Goal: Task Accomplishment & Management: Use online tool/utility

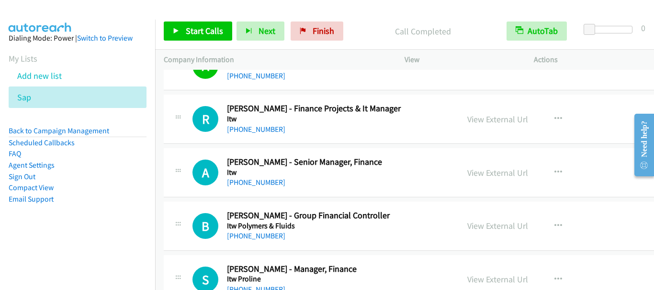
scroll to position [5742, 0]
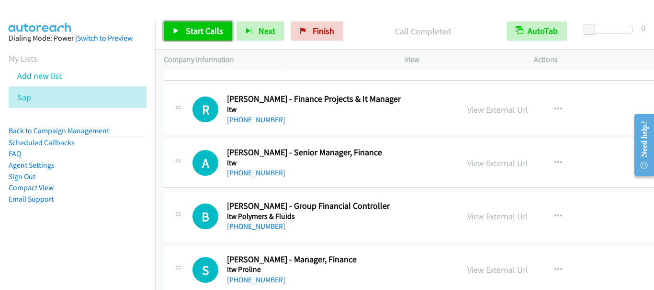
click at [195, 31] on span "Start Calls" at bounding box center [204, 30] width 37 height 11
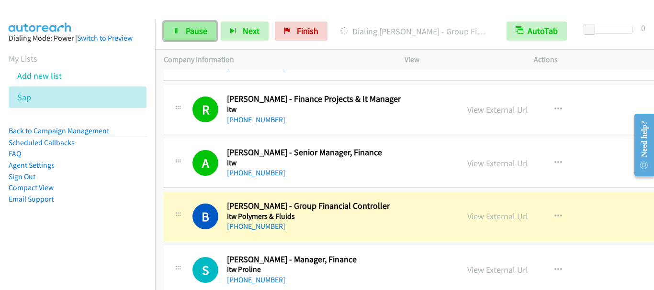
click at [203, 33] on span "Pause" at bounding box center [197, 30] width 22 height 11
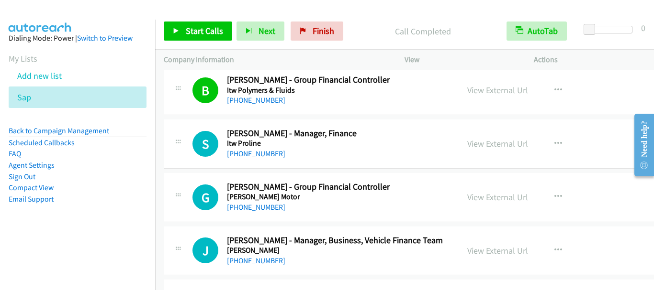
scroll to position [5885, 0]
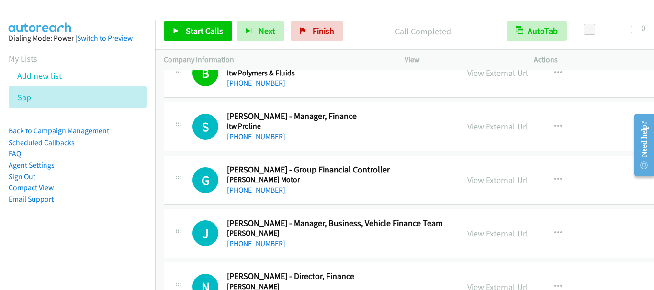
click at [223, 15] on div "Start Calls Pause Next Finish Call Completed AutoTab AutoTab 0" at bounding box center [404, 31] width 499 height 37
click at [207, 36] on span "Start Calls" at bounding box center [204, 30] width 37 height 11
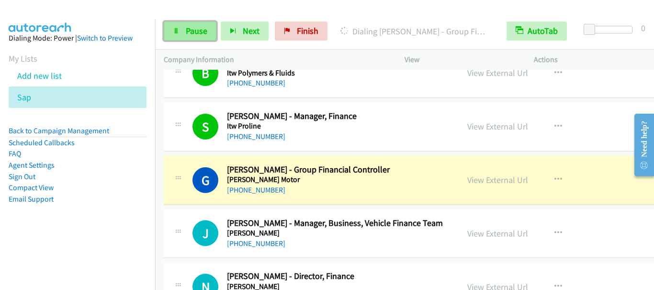
click at [190, 30] on span "Pause" at bounding box center [197, 30] width 22 height 11
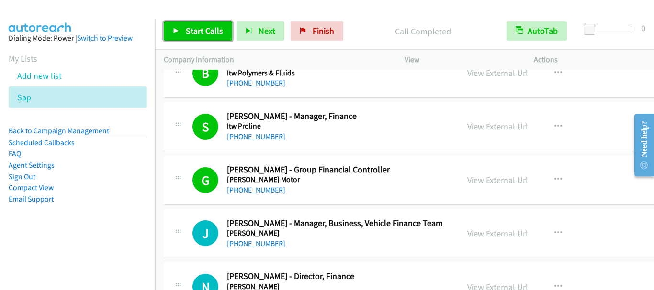
click at [204, 31] on span "Start Calls" at bounding box center [204, 30] width 37 height 11
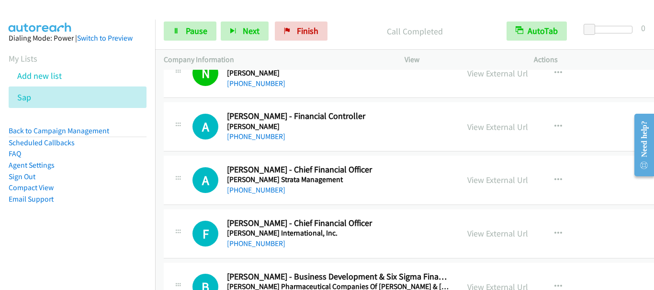
scroll to position [6125, 0]
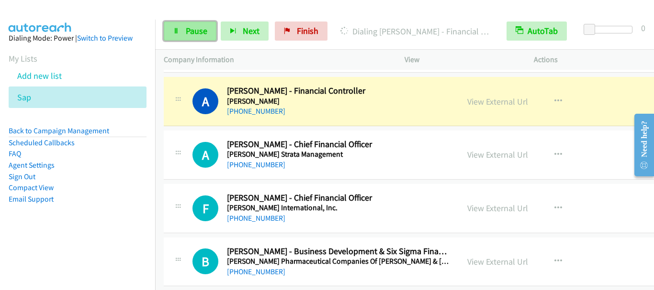
click at [194, 26] on span "Pause" at bounding box center [197, 30] width 22 height 11
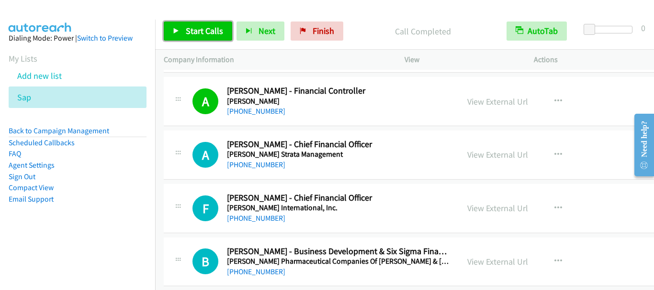
click at [197, 28] on span "Start Calls" at bounding box center [204, 30] width 37 height 11
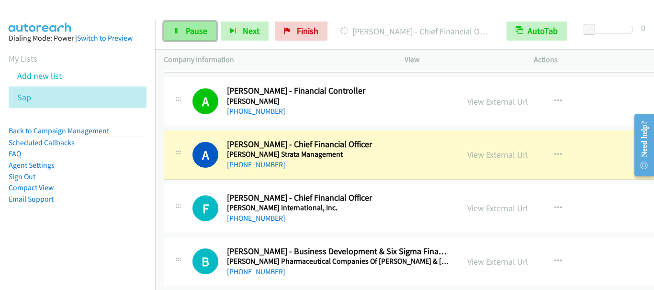
click at [198, 29] on span "Pause" at bounding box center [197, 30] width 22 height 11
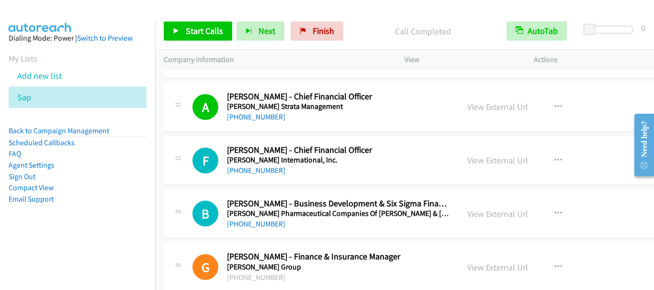
scroll to position [6220, 0]
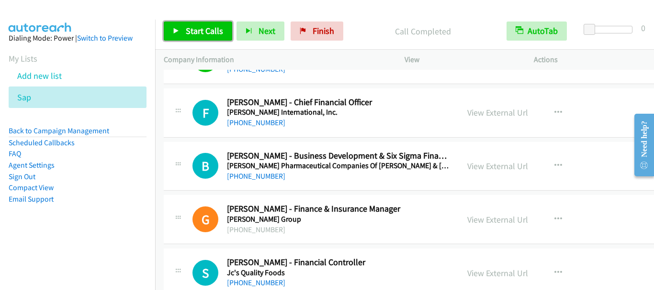
click at [201, 29] on span "Start Calls" at bounding box center [204, 30] width 37 height 11
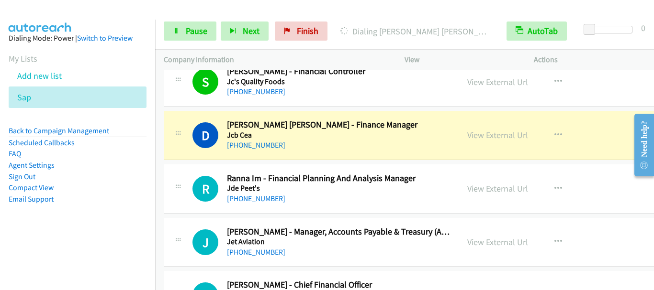
scroll to position [6460, 0]
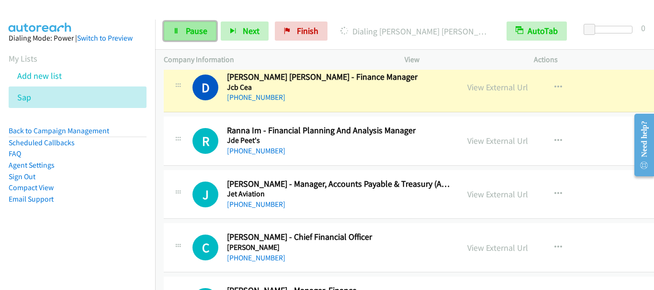
click at [194, 33] on span "Pause" at bounding box center [197, 30] width 22 height 11
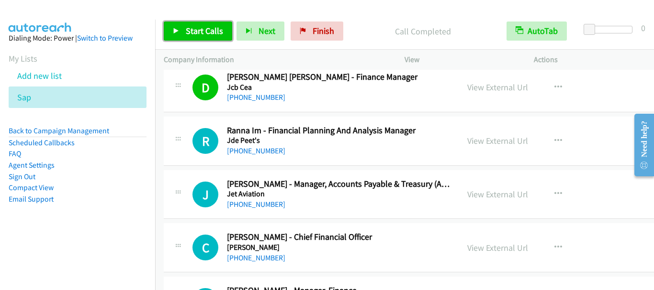
click at [198, 36] on span "Start Calls" at bounding box center [204, 30] width 37 height 11
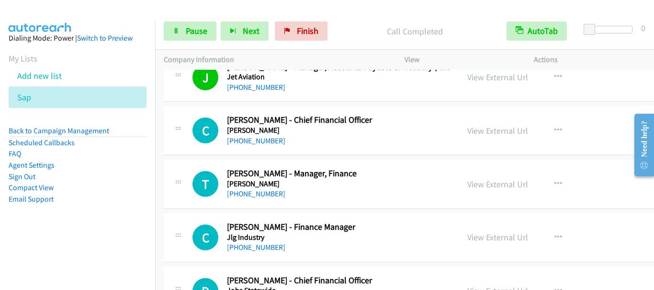
scroll to position [6555, 0]
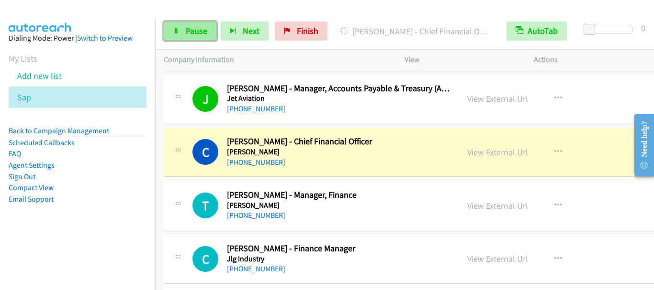
click at [186, 30] on span "Pause" at bounding box center [197, 30] width 22 height 11
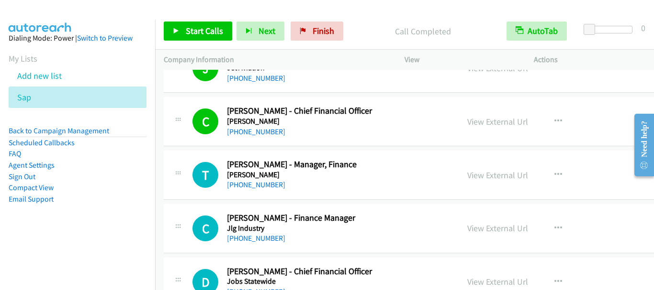
scroll to position [6651, 0]
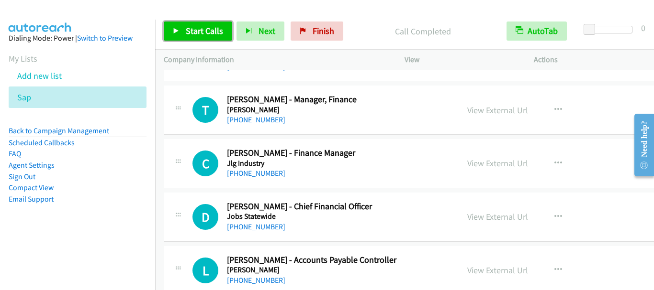
click at [210, 33] on span "Start Calls" at bounding box center [204, 30] width 37 height 11
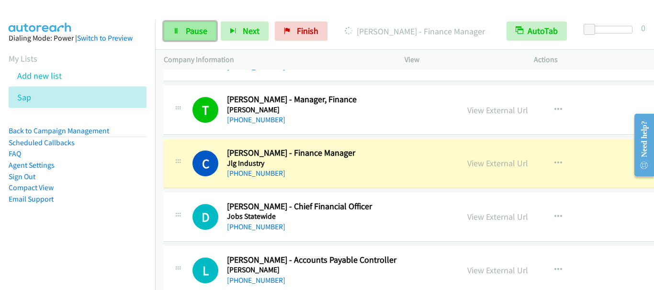
click at [201, 25] on span "Pause" at bounding box center [197, 30] width 22 height 11
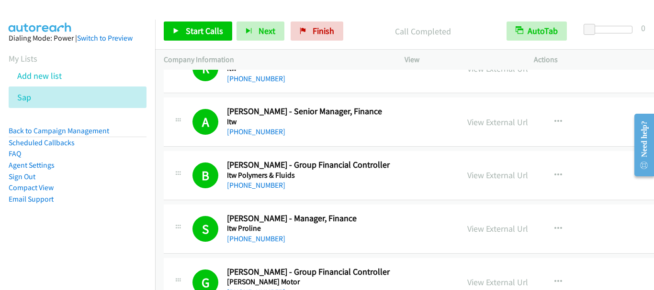
scroll to position [5885, 0]
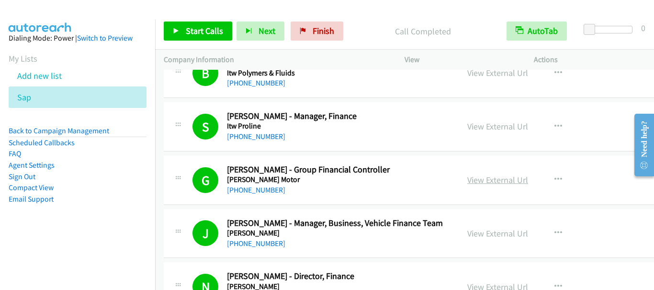
click at [502, 180] on link "View External Url" at bounding box center [497, 180] width 61 height 11
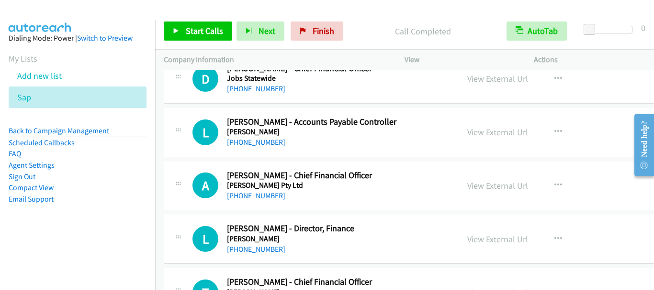
scroll to position [6747, 0]
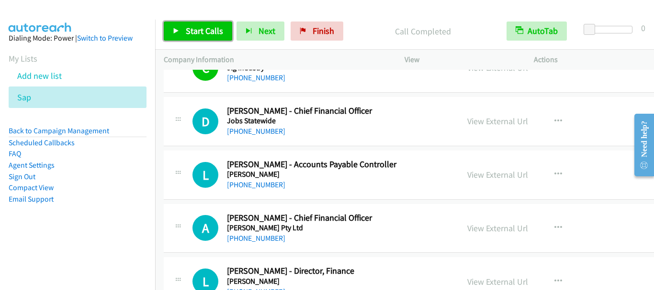
click at [216, 24] on link "Start Calls" at bounding box center [198, 31] width 68 height 19
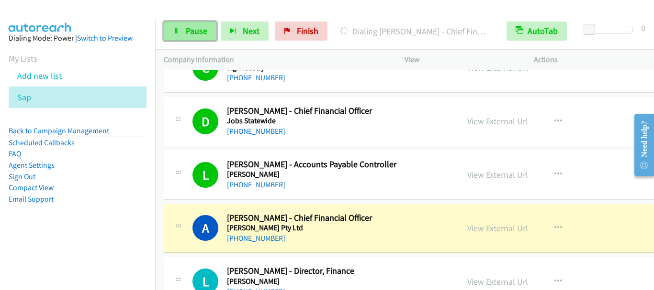
click at [195, 33] on span "Pause" at bounding box center [197, 30] width 22 height 11
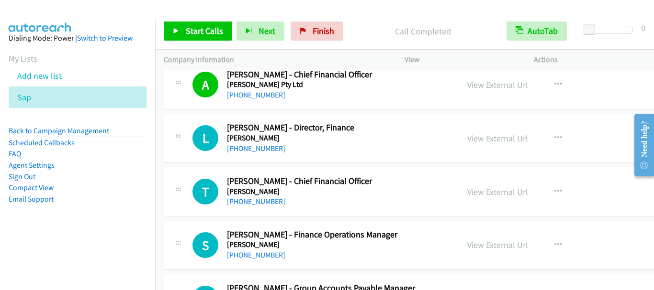
scroll to position [6938, 0]
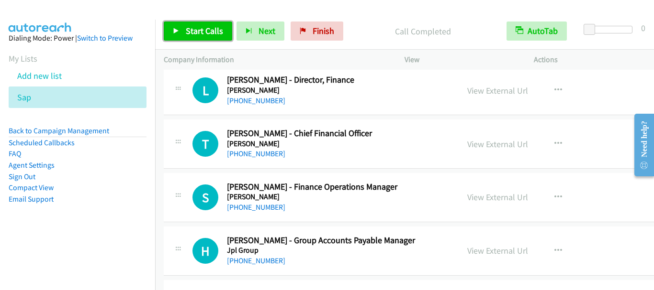
click at [186, 27] on span "Start Calls" at bounding box center [204, 30] width 37 height 11
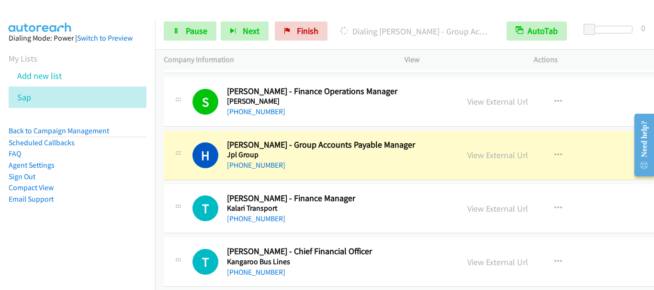
scroll to position [7082, 0]
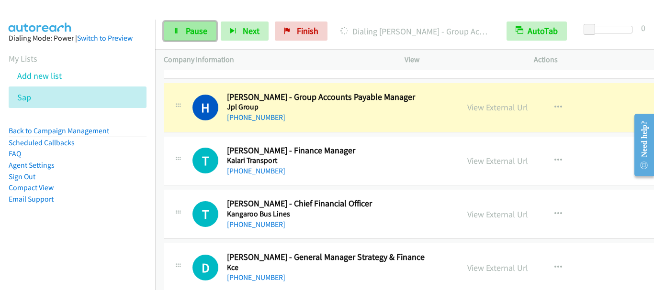
click at [188, 32] on span "Pause" at bounding box center [197, 30] width 22 height 11
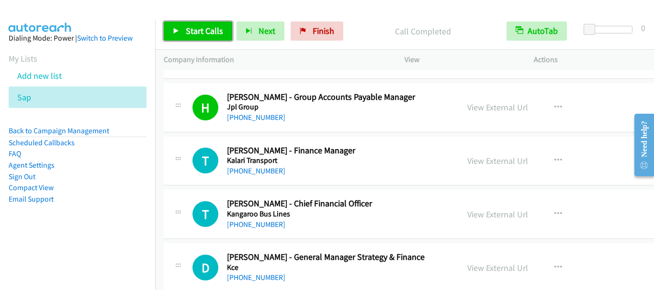
click at [215, 29] on span "Start Calls" at bounding box center [204, 30] width 37 height 11
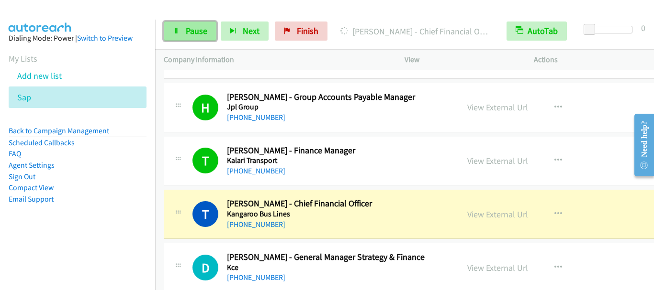
click at [190, 28] on span "Pause" at bounding box center [197, 30] width 22 height 11
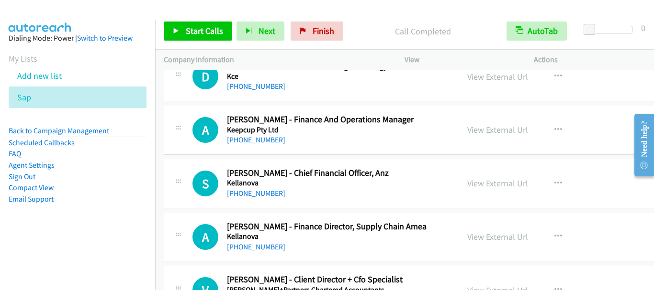
scroll to position [7225, 0]
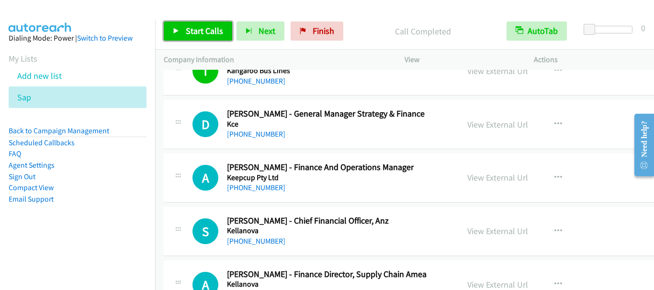
click at [202, 29] on span "Start Calls" at bounding box center [204, 30] width 37 height 11
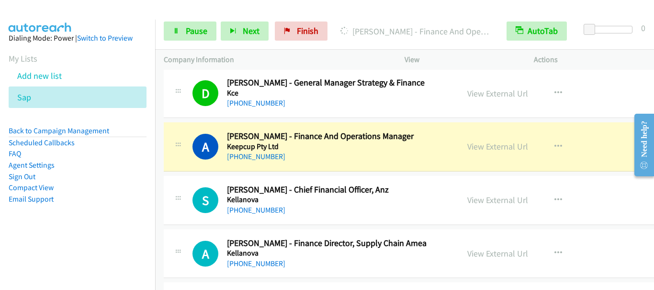
scroll to position [7273, 0]
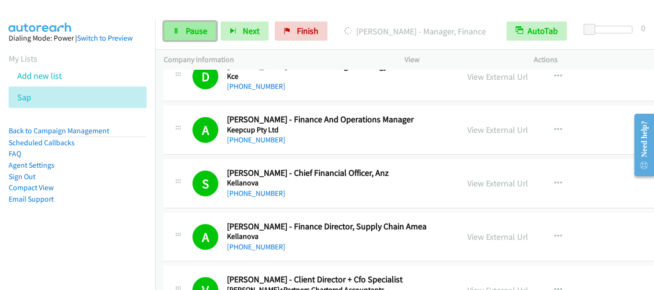
click at [188, 40] on link "Pause" at bounding box center [190, 31] width 53 height 19
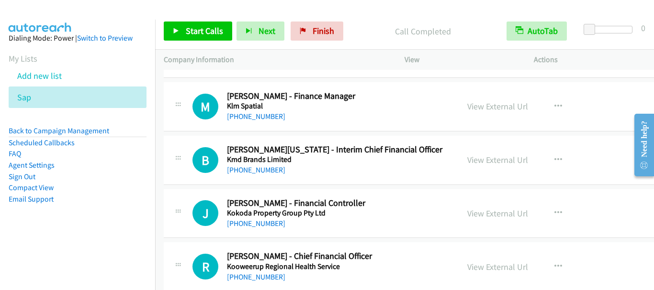
scroll to position [7895, 0]
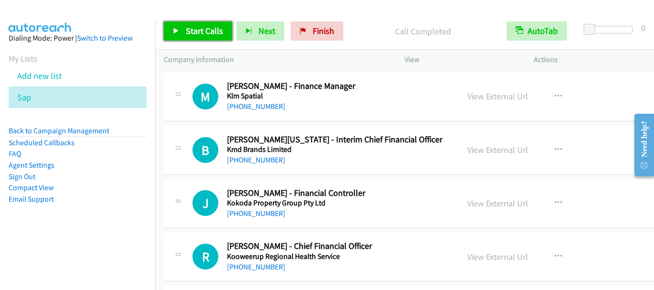
click at [209, 37] on link "Start Calls" at bounding box center [198, 31] width 68 height 19
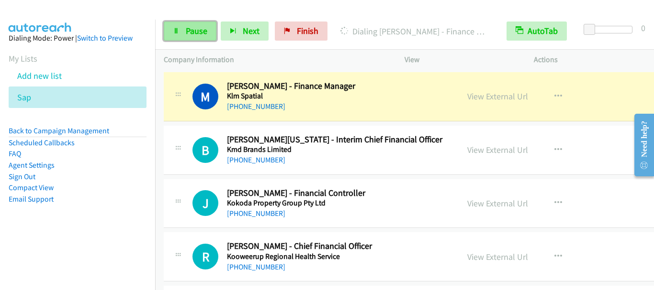
click at [201, 35] on span "Pause" at bounding box center [197, 30] width 22 height 11
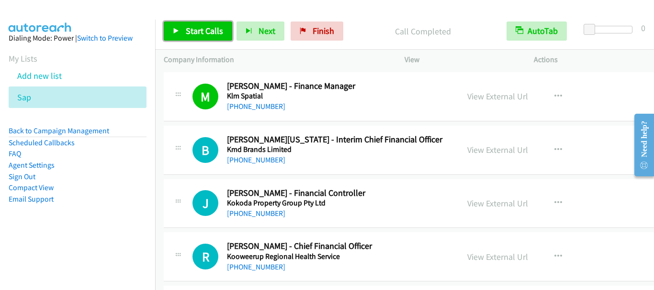
click at [207, 34] on span "Start Calls" at bounding box center [204, 30] width 37 height 11
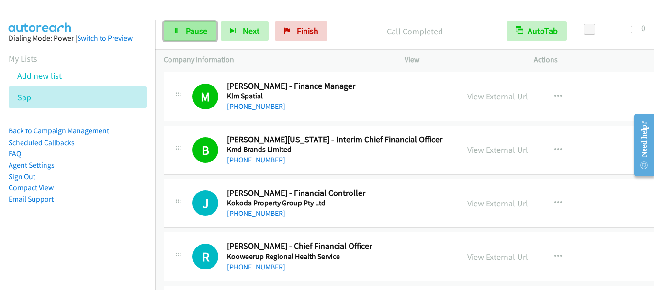
click at [191, 34] on span "Pause" at bounding box center [197, 30] width 22 height 11
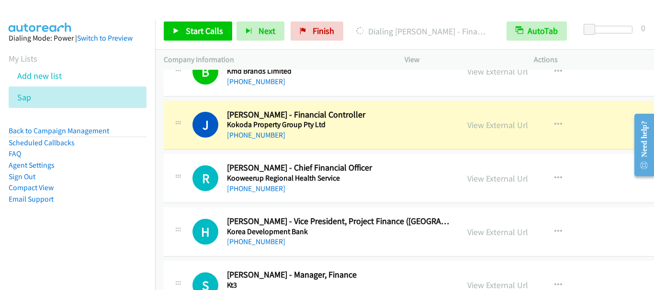
scroll to position [7991, 0]
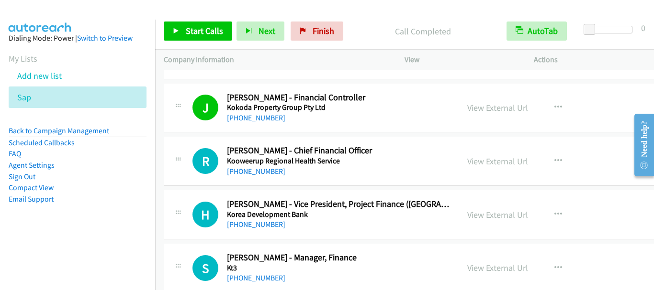
click at [100, 132] on link "Back to Campaign Management" at bounding box center [59, 130] width 100 height 9
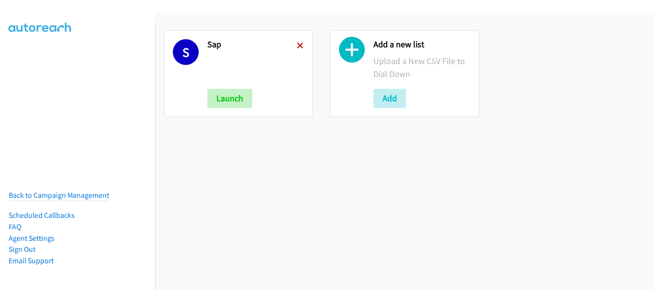
click at [298, 44] on icon at bounding box center [300, 46] width 7 height 7
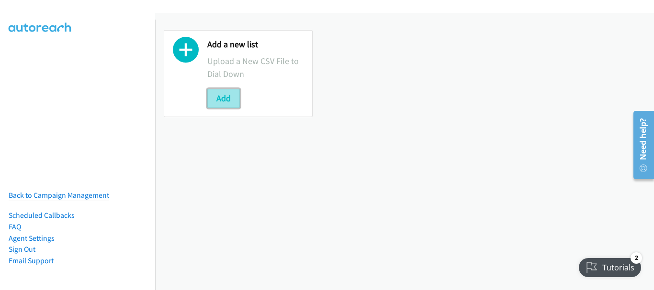
click at [224, 102] on button "Add" at bounding box center [223, 98] width 33 height 19
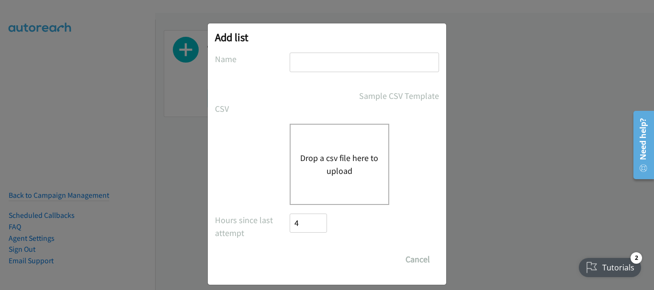
click at [312, 65] on input "text" at bounding box center [363, 63] width 149 height 20
type input "SAP"
click at [319, 171] on button "Drop a csv file here to upload" at bounding box center [339, 165] width 78 height 26
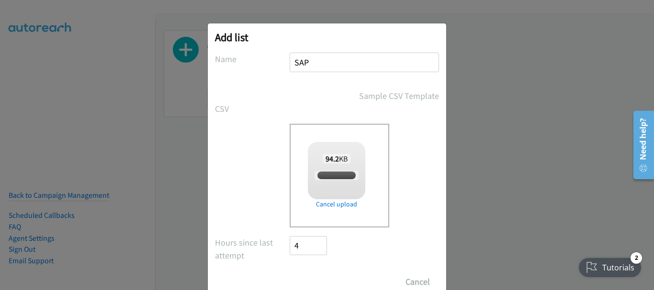
checkbox input "true"
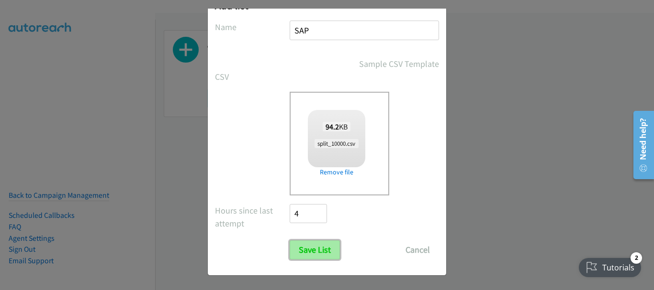
click at [305, 258] on input "Save List" at bounding box center [314, 250] width 50 height 19
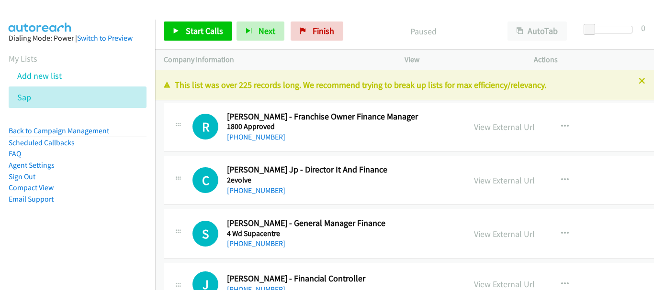
click at [544, 25] on div at bounding box center [327, 145] width 654 height 290
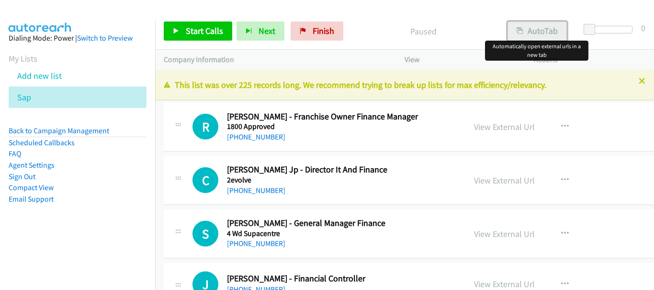
click at [539, 0] on div "Start Calls Pause Next Finish Paused AutoTab AutoTab 0 Company Information Info…" at bounding box center [327, 0] width 654 height 0
click at [533, 30] on button "AutoTab" at bounding box center [536, 31] width 59 height 19
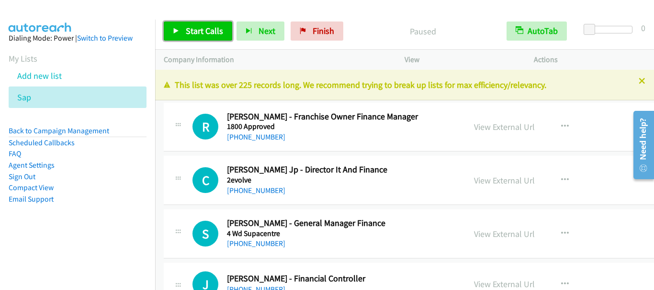
click at [200, 28] on span "Start Calls" at bounding box center [204, 30] width 37 height 11
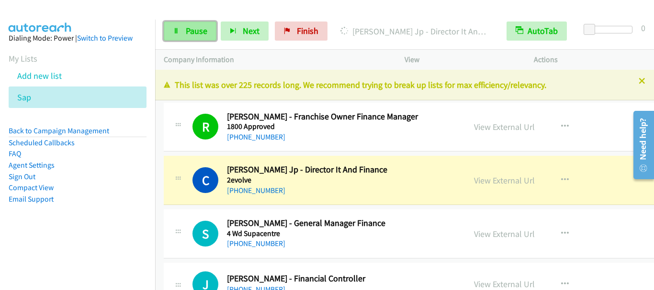
click at [181, 35] on link "Pause" at bounding box center [190, 31] width 53 height 19
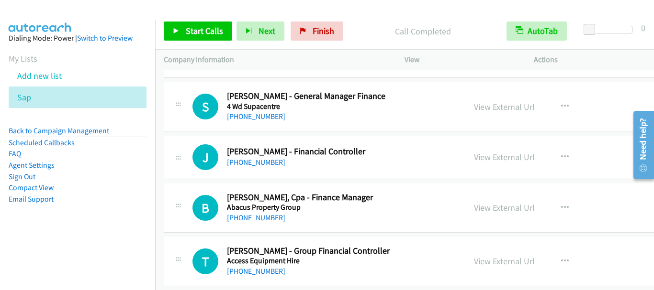
scroll to position [144, 0]
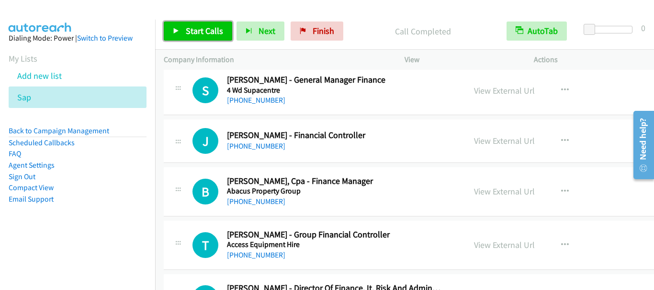
click at [193, 36] on link "Start Calls" at bounding box center [198, 31] width 68 height 19
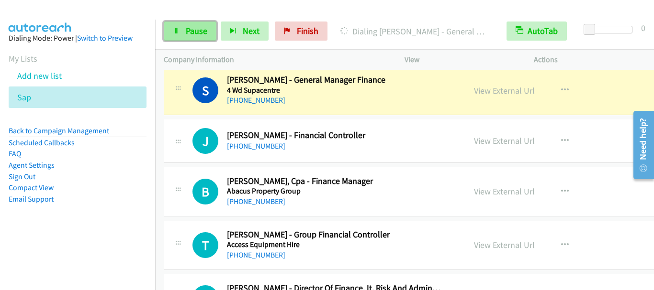
click at [175, 32] on icon at bounding box center [176, 31] width 7 height 7
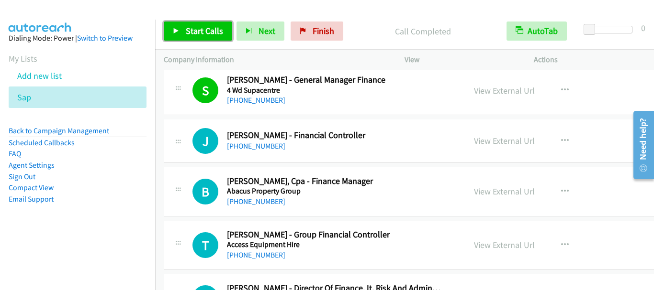
click at [191, 35] on span "Start Calls" at bounding box center [204, 30] width 37 height 11
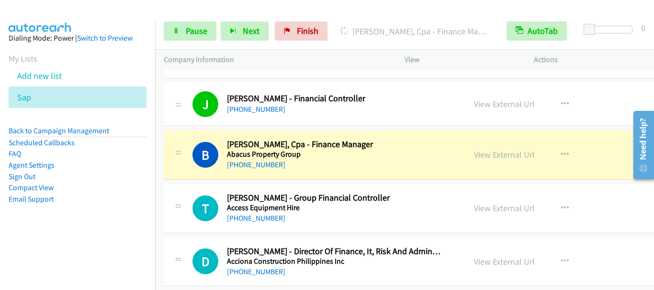
scroll to position [191, 0]
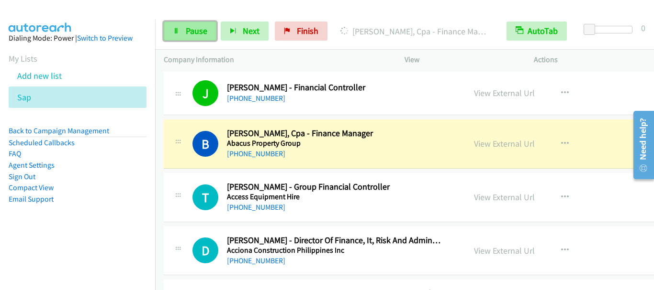
click at [190, 32] on span "Pause" at bounding box center [197, 30] width 22 height 11
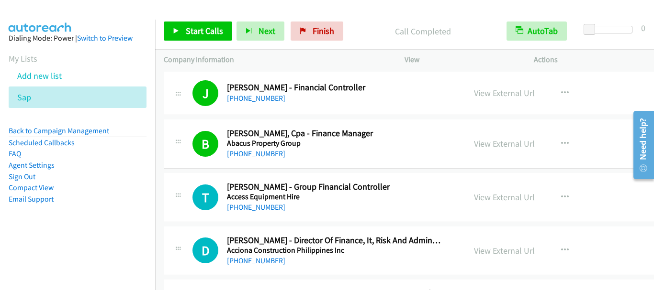
scroll to position [239, 0]
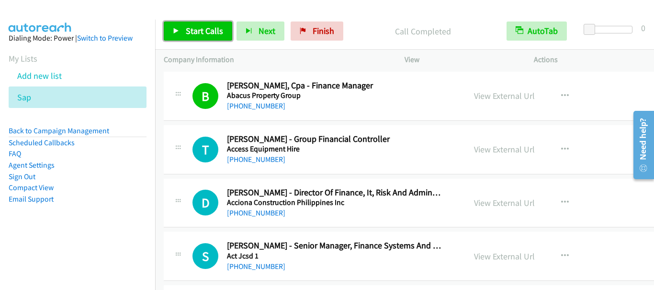
click at [197, 28] on span "Start Calls" at bounding box center [204, 30] width 37 height 11
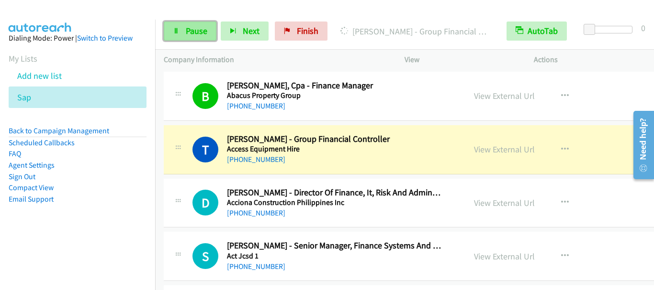
click at [190, 34] on span "Pause" at bounding box center [197, 30] width 22 height 11
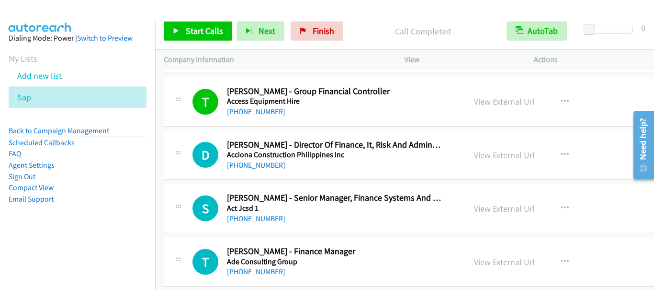
scroll to position [335, 0]
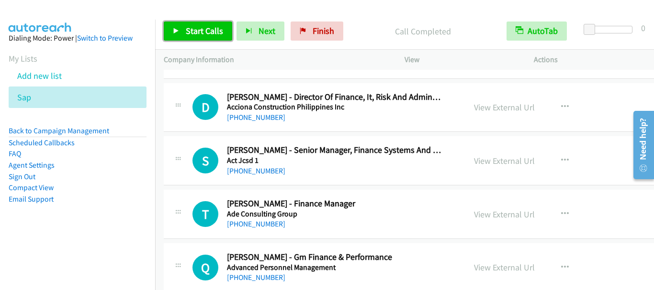
click at [214, 23] on link "Start Calls" at bounding box center [198, 31] width 68 height 19
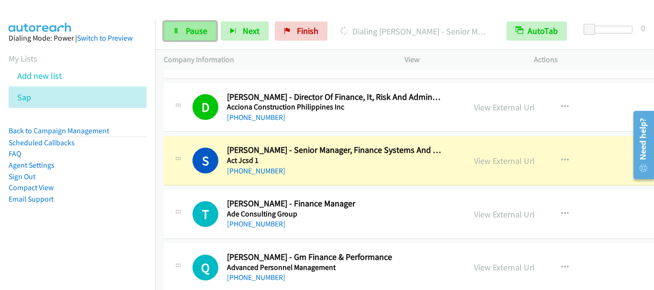
click at [190, 33] on span "Pause" at bounding box center [197, 30] width 22 height 11
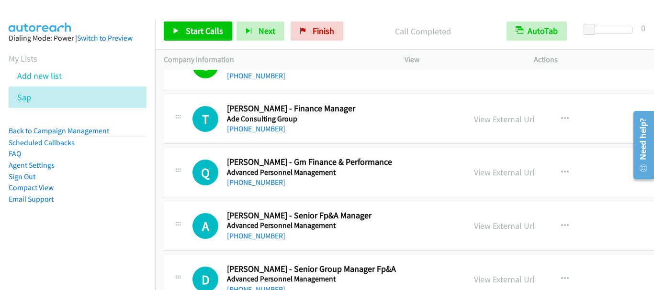
scroll to position [431, 0]
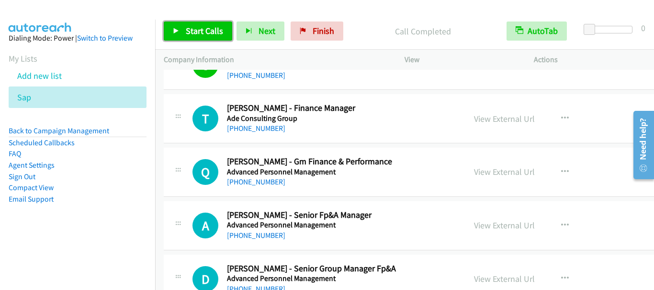
click at [207, 26] on span "Start Calls" at bounding box center [204, 30] width 37 height 11
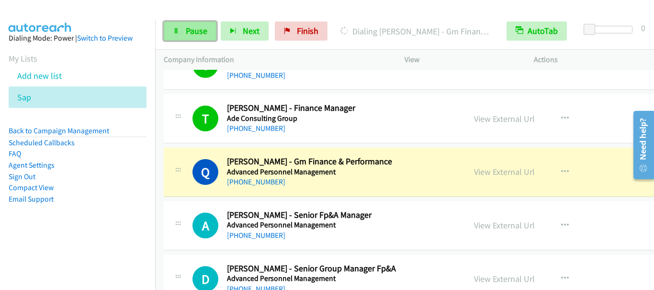
click at [194, 34] on span "Pause" at bounding box center [197, 30] width 22 height 11
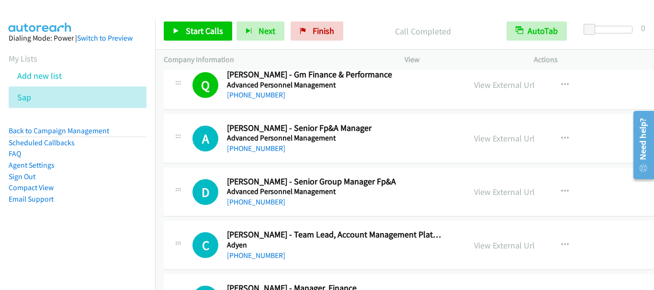
scroll to position [526, 0]
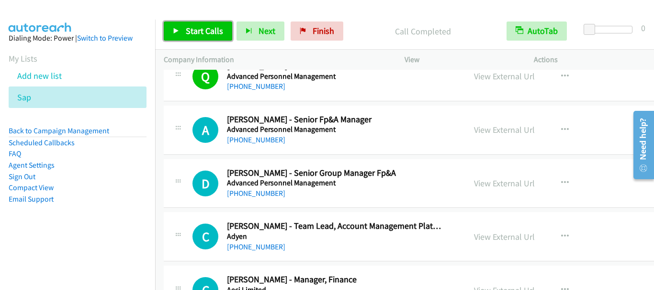
click at [212, 34] on span "Start Calls" at bounding box center [204, 30] width 37 height 11
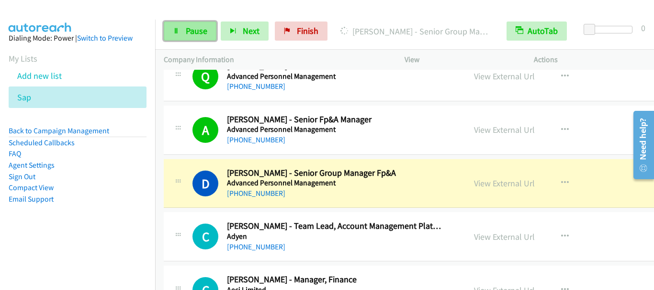
click at [189, 37] on link "Pause" at bounding box center [190, 31] width 53 height 19
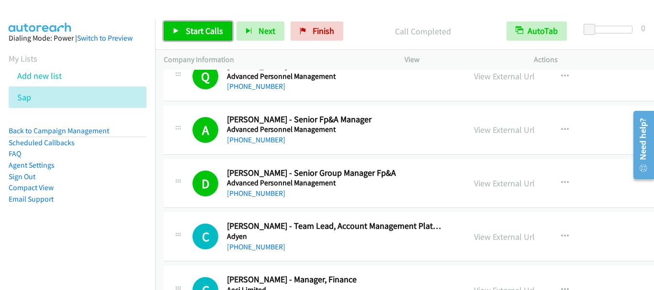
click at [190, 30] on span "Start Calls" at bounding box center [204, 30] width 37 height 11
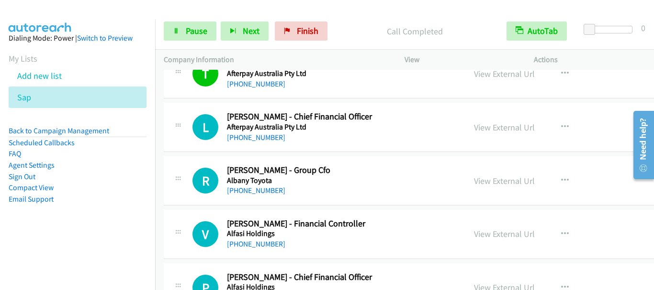
scroll to position [1005, 0]
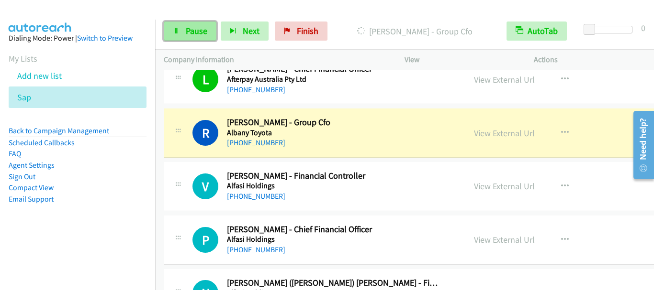
click at [190, 28] on span "Pause" at bounding box center [197, 30] width 22 height 11
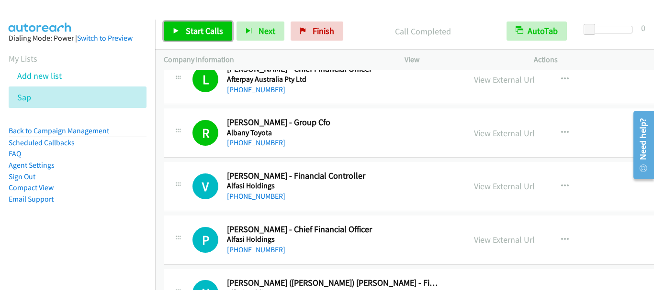
click at [208, 27] on span "Start Calls" at bounding box center [204, 30] width 37 height 11
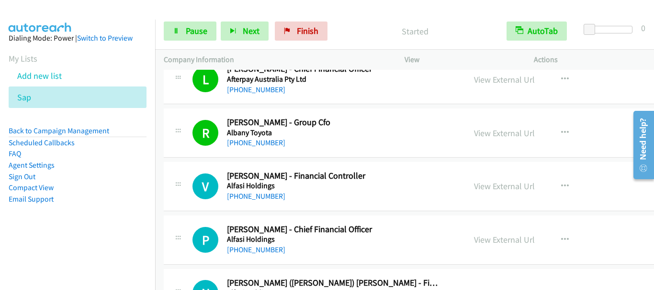
scroll to position [1101, 0]
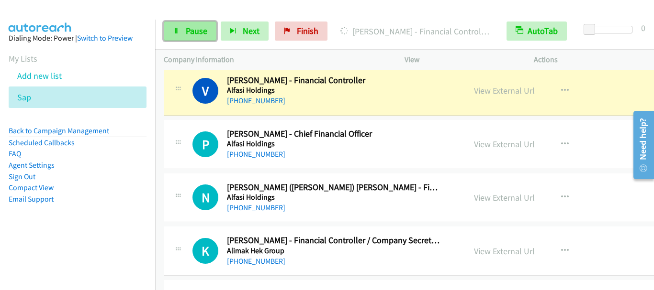
click at [192, 33] on span "Pause" at bounding box center [197, 30] width 22 height 11
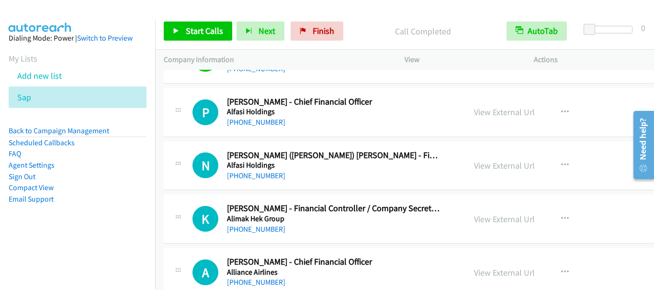
scroll to position [1148, 0]
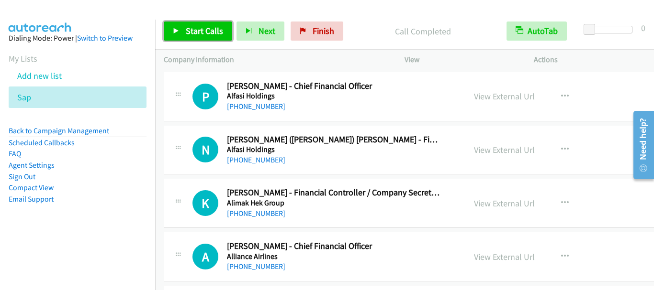
click at [201, 28] on span "Start Calls" at bounding box center [204, 30] width 37 height 11
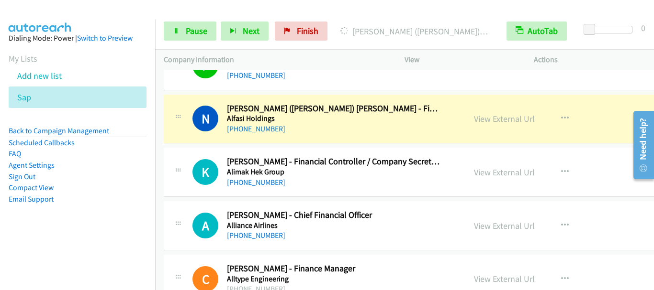
scroll to position [1196, 0]
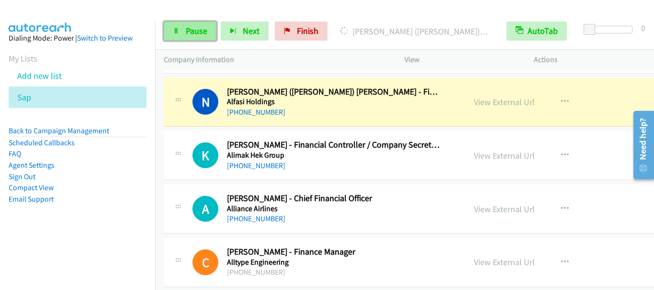
click at [185, 33] on link "Pause" at bounding box center [190, 31] width 53 height 19
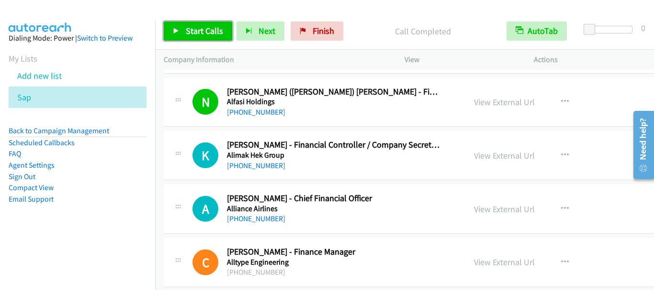
click at [194, 36] on span "Start Calls" at bounding box center [204, 30] width 37 height 11
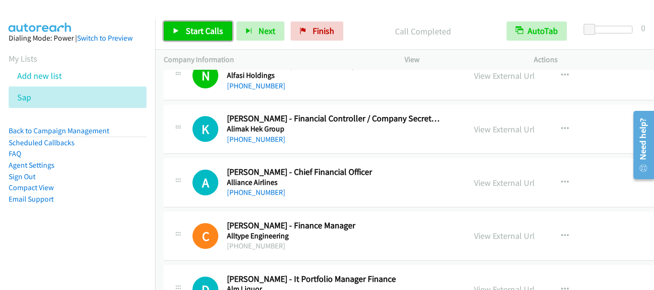
scroll to position [1244, 0]
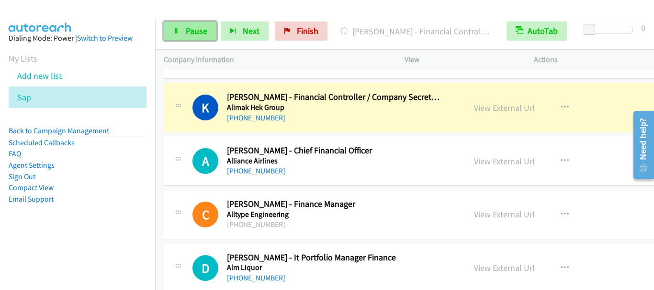
click at [191, 31] on span "Pause" at bounding box center [197, 30] width 22 height 11
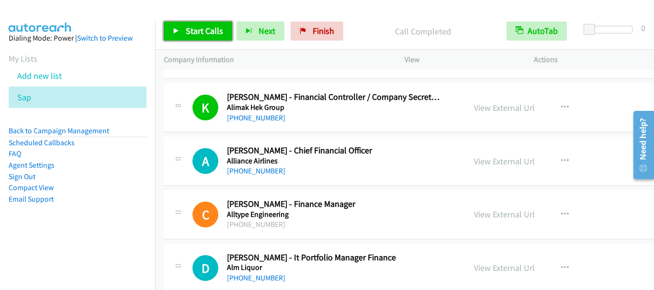
click at [212, 30] on span "Start Calls" at bounding box center [204, 30] width 37 height 11
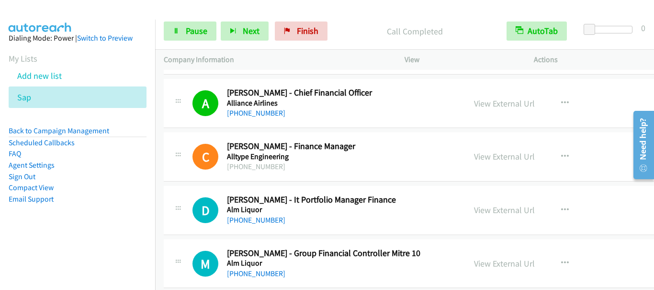
scroll to position [1388, 0]
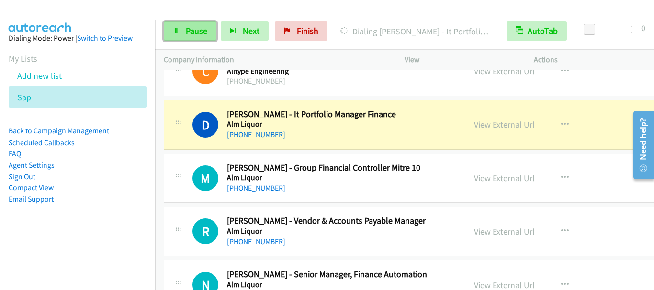
click at [190, 29] on span "Pause" at bounding box center [197, 30] width 22 height 11
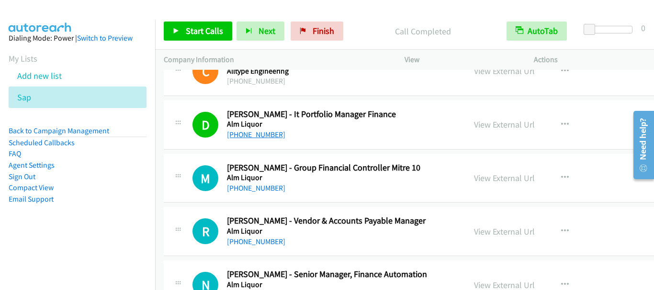
scroll to position [1435, 0]
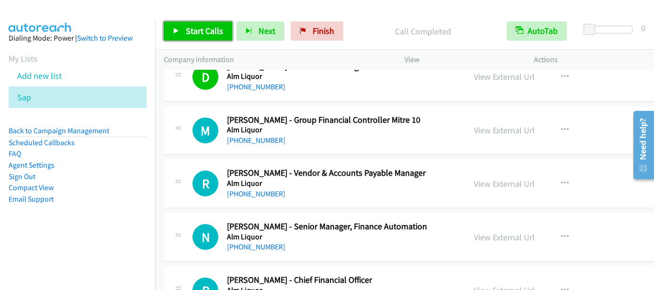
click at [186, 35] on span "Start Calls" at bounding box center [204, 30] width 37 height 11
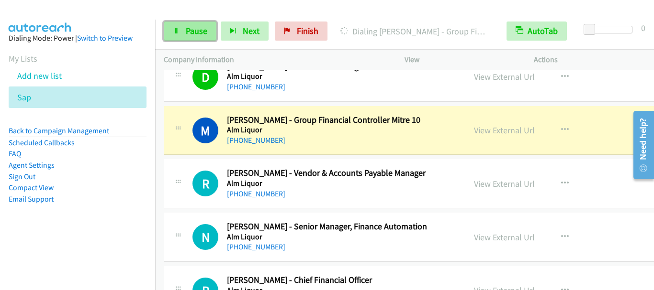
click at [202, 33] on span "Pause" at bounding box center [197, 30] width 22 height 11
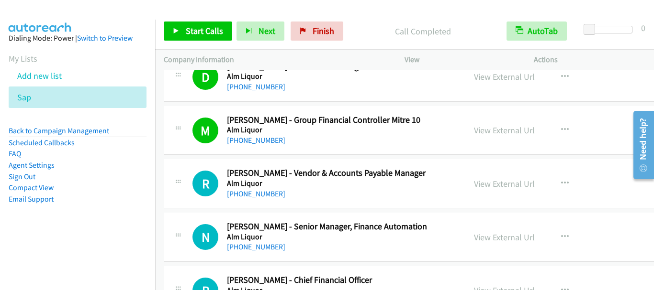
scroll to position [1483, 0]
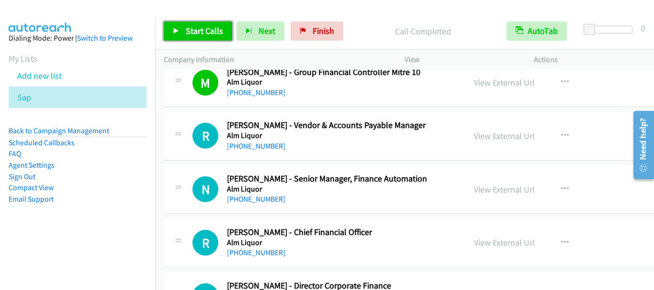
click at [190, 34] on span "Start Calls" at bounding box center [204, 30] width 37 height 11
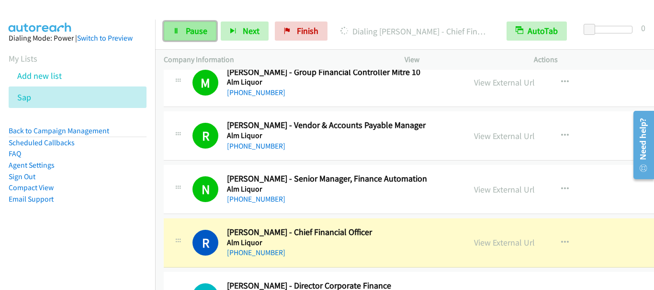
click at [194, 33] on span "Pause" at bounding box center [197, 30] width 22 height 11
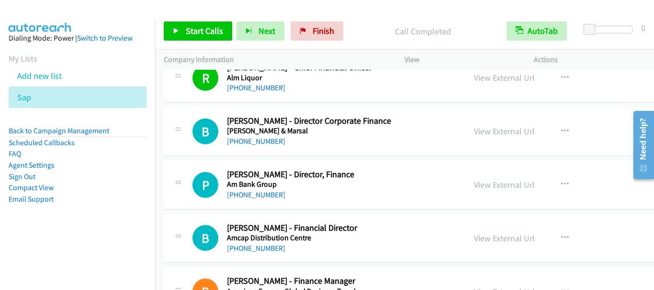
scroll to position [1675, 0]
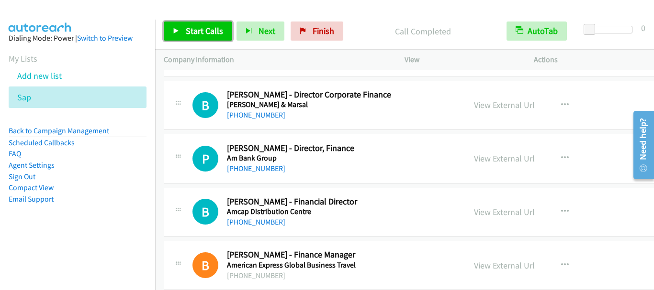
click at [208, 34] on span "Start Calls" at bounding box center [204, 30] width 37 height 11
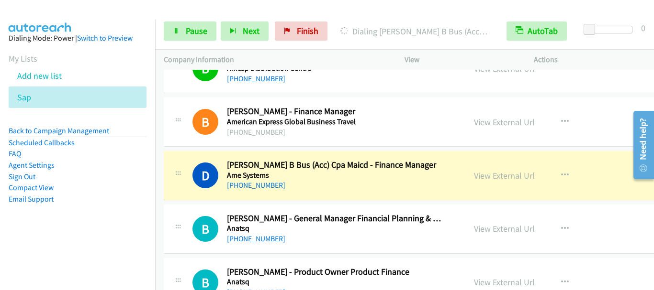
scroll to position [1866, 0]
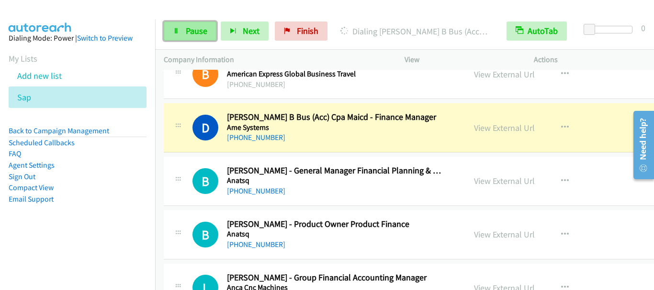
click at [198, 36] on link "Pause" at bounding box center [190, 31] width 53 height 19
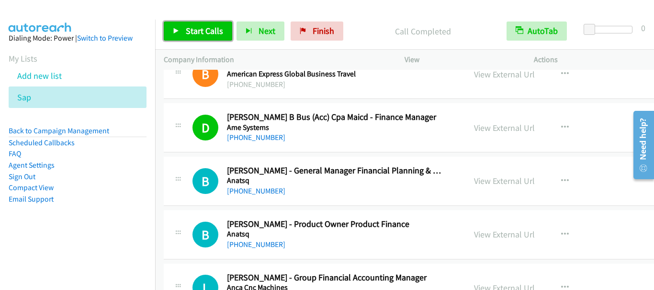
click at [199, 29] on span "Start Calls" at bounding box center [204, 30] width 37 height 11
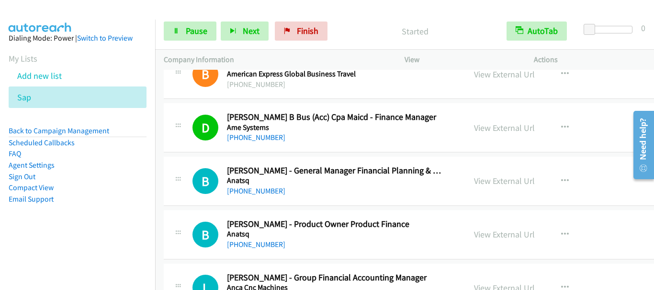
scroll to position [1914, 0]
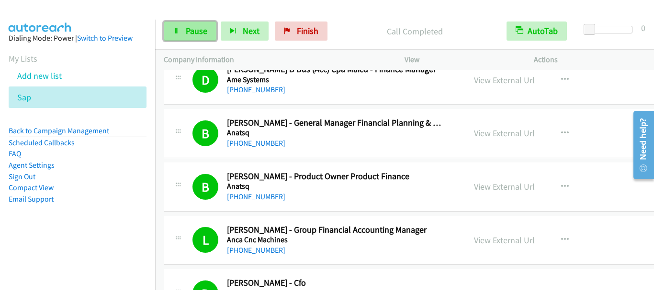
click at [195, 36] on span "Pause" at bounding box center [197, 30] width 22 height 11
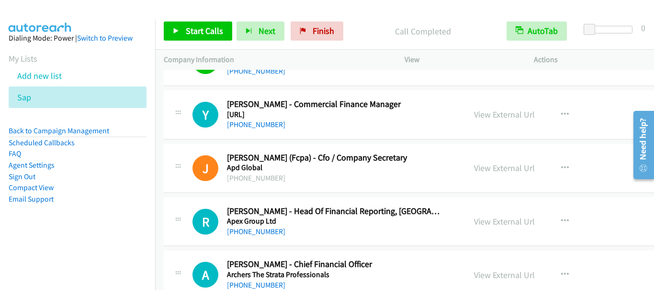
scroll to position [2201, 0]
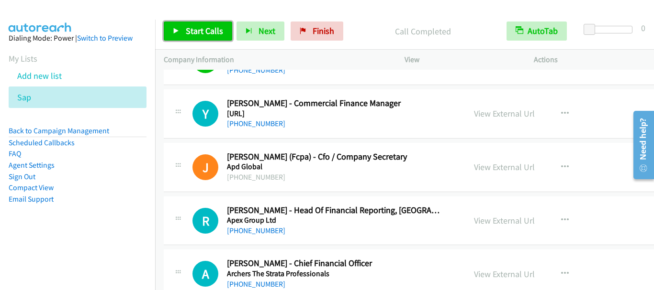
click at [197, 26] on span "Start Calls" at bounding box center [204, 30] width 37 height 11
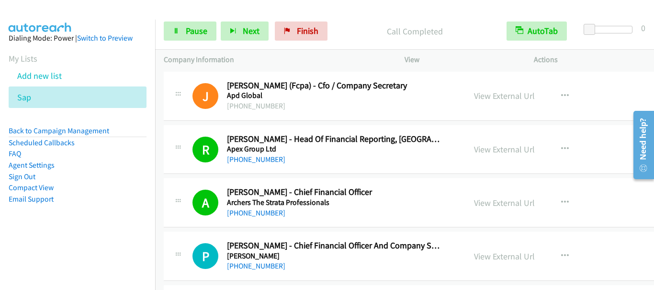
scroll to position [2392, 0]
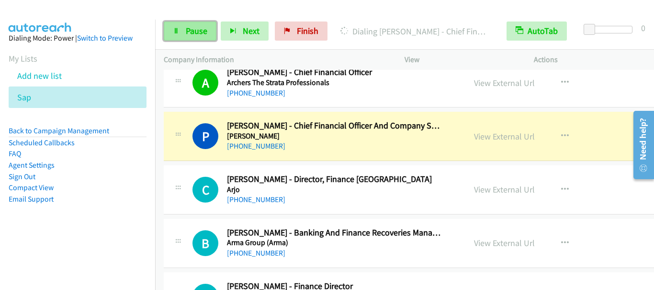
click at [199, 37] on link "Pause" at bounding box center [190, 31] width 53 height 19
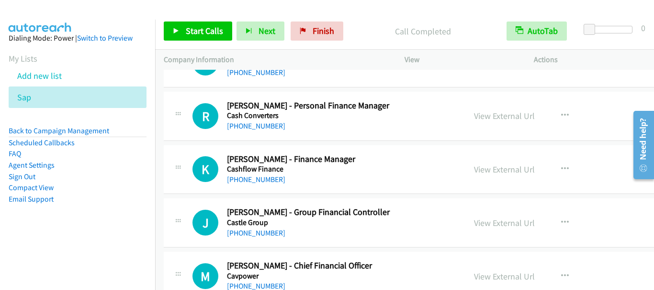
scroll to position [8565, 0]
click at [563, 116] on icon "button" at bounding box center [565, 116] width 8 height 8
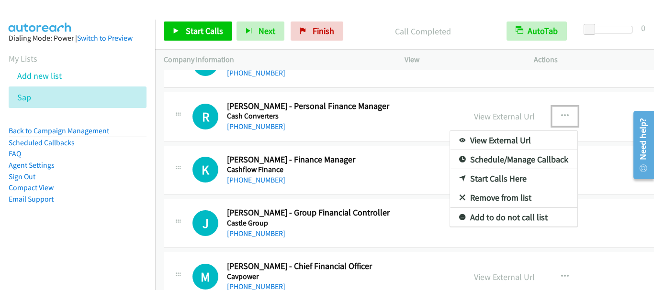
click at [501, 180] on link "Start Calls Here" at bounding box center [513, 178] width 127 height 19
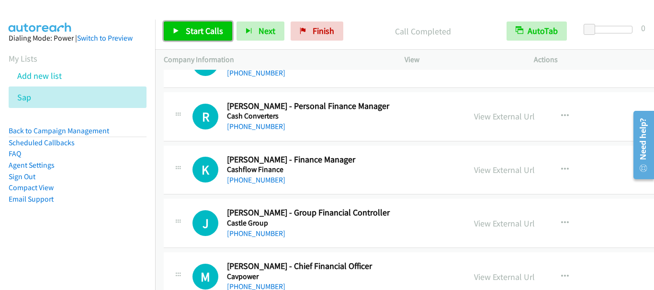
click at [198, 25] on span "Start Calls" at bounding box center [204, 30] width 37 height 11
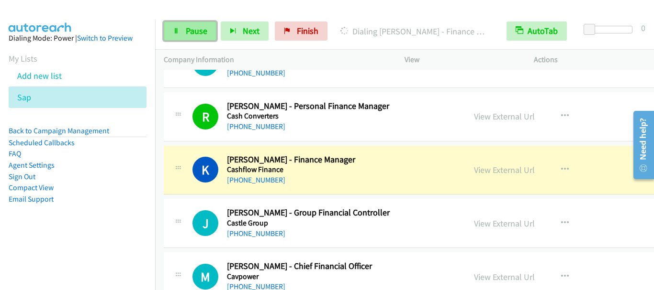
click at [199, 33] on span "Pause" at bounding box center [197, 30] width 22 height 11
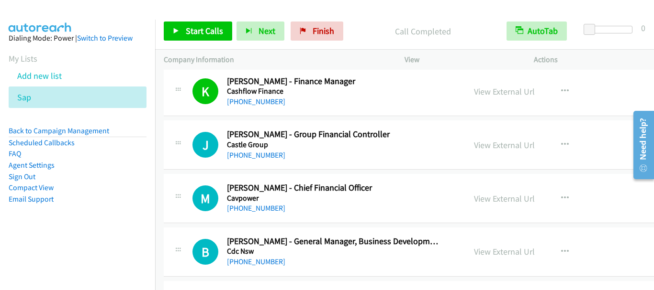
scroll to position [8661, 0]
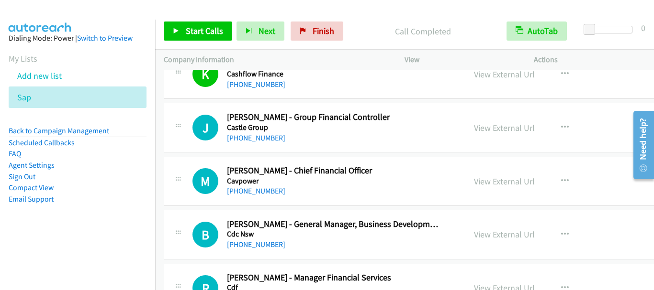
click at [559, 252] on div "B Callback Scheduled [PERSON_NAME] - General Manager, Business Development & Fi…" at bounding box center [448, 235] width 568 height 49
click at [204, 27] on span "Start Calls" at bounding box center [204, 30] width 37 height 11
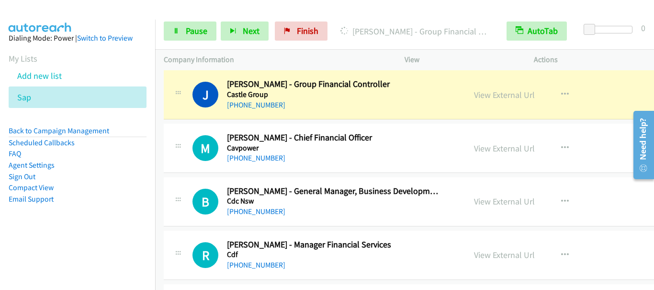
scroll to position [8708, 0]
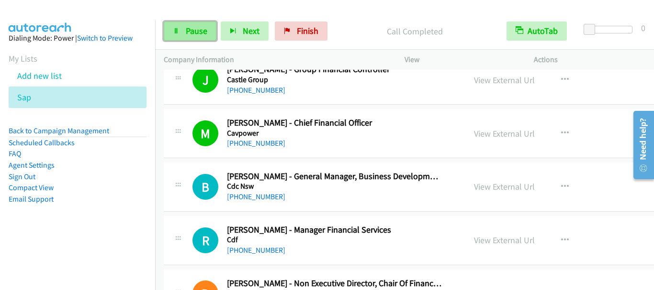
click at [195, 30] on span "Pause" at bounding box center [197, 30] width 22 height 11
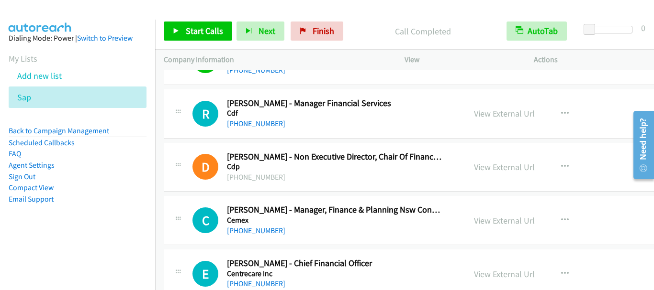
scroll to position [8852, 0]
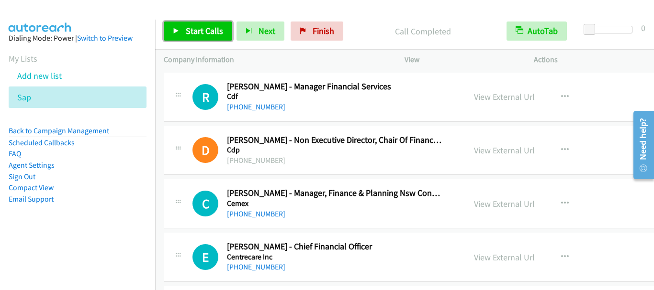
click at [200, 28] on span "Start Calls" at bounding box center [204, 30] width 37 height 11
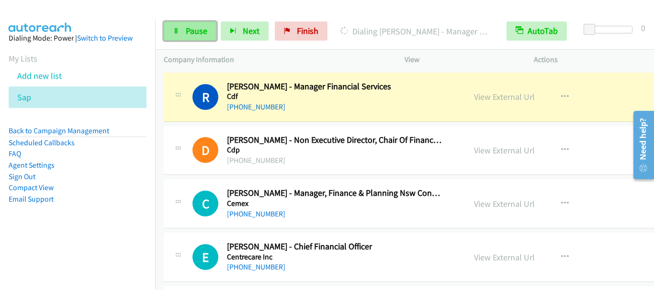
click at [184, 22] on link "Pause" at bounding box center [190, 31] width 53 height 19
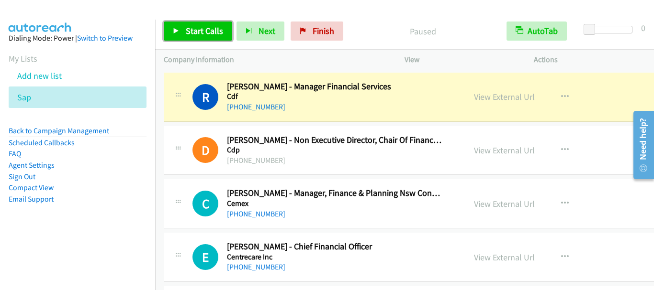
click at [191, 32] on span "Start Calls" at bounding box center [204, 30] width 37 height 11
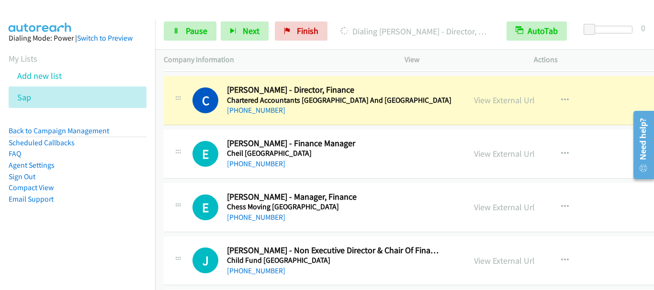
scroll to position [9330, 0]
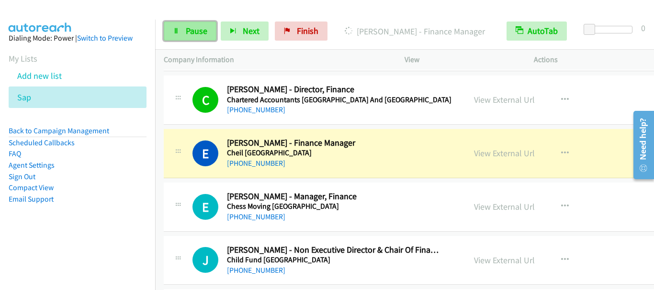
click at [192, 32] on span "Pause" at bounding box center [197, 30] width 22 height 11
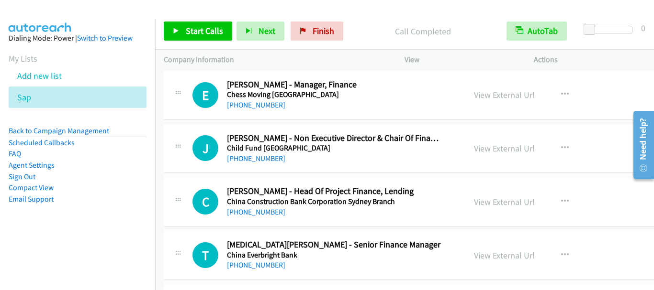
scroll to position [9426, 0]
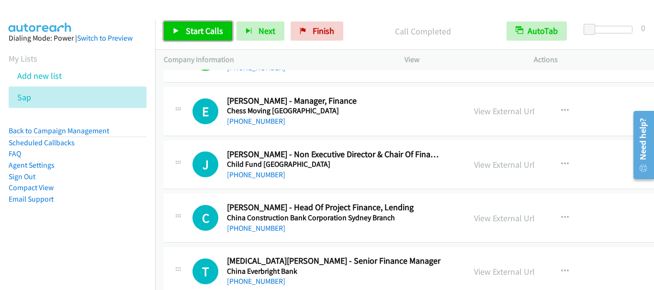
click at [209, 37] on link "Start Calls" at bounding box center [198, 31] width 68 height 19
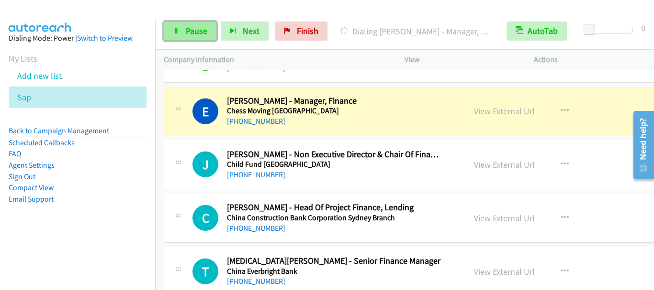
click at [188, 33] on span "Pause" at bounding box center [197, 30] width 22 height 11
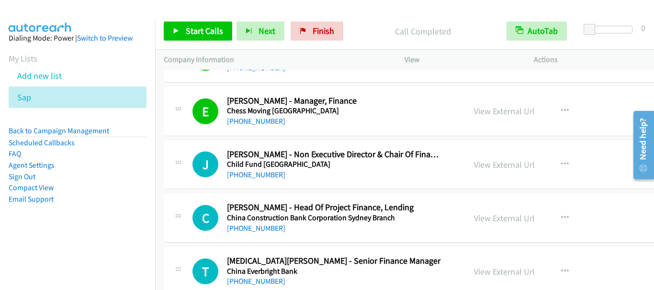
scroll to position [9474, 0]
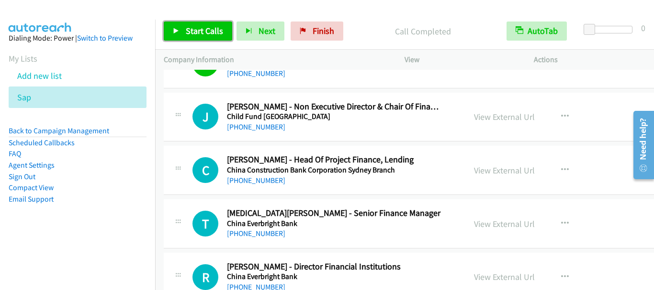
click at [197, 28] on span "Start Calls" at bounding box center [204, 30] width 37 height 11
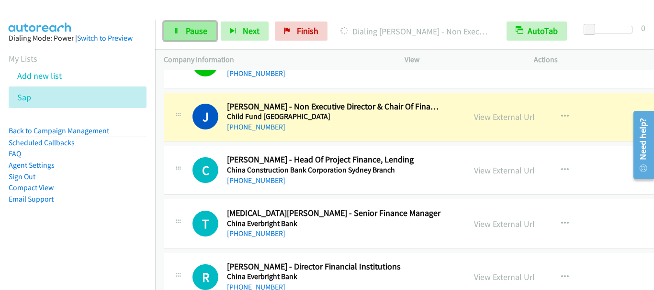
click at [202, 29] on span "Pause" at bounding box center [197, 30] width 22 height 11
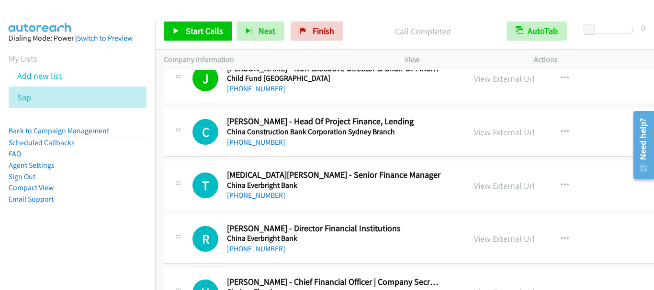
scroll to position [9522, 0]
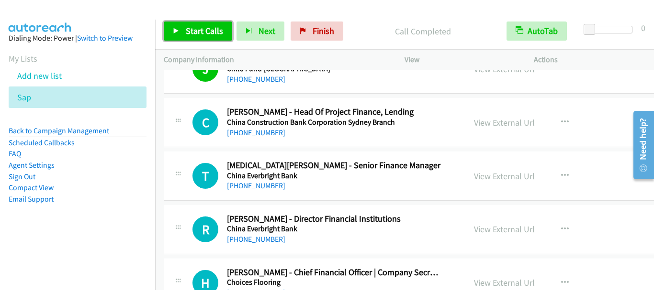
click at [200, 30] on span "Start Calls" at bounding box center [204, 30] width 37 height 11
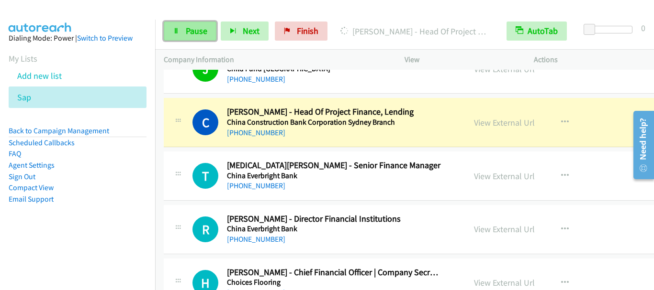
click at [206, 27] on span "Pause" at bounding box center [197, 30] width 22 height 11
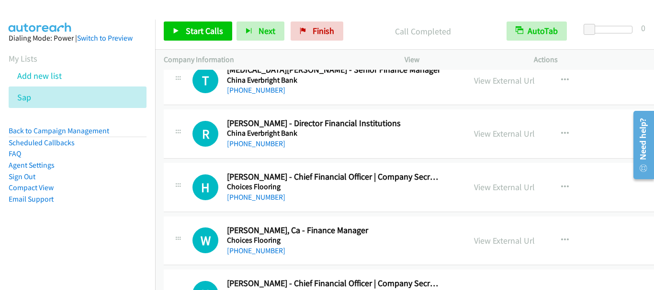
scroll to position [9570, 0]
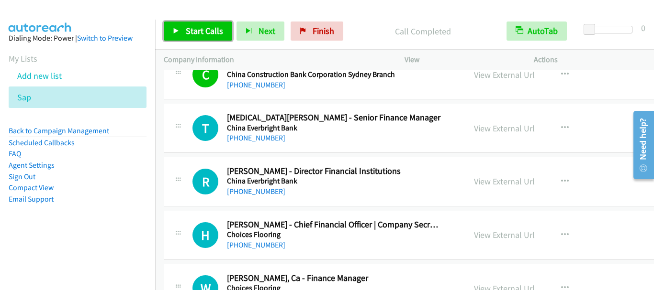
click at [229, 33] on link "Start Calls" at bounding box center [198, 31] width 68 height 19
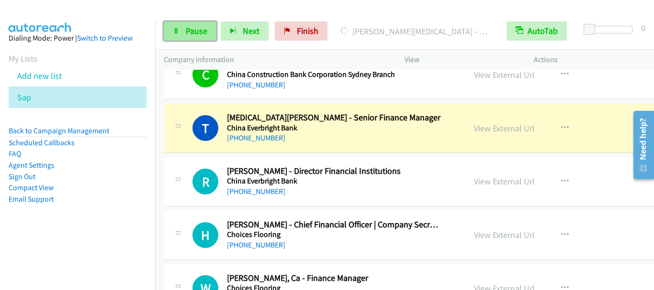
click at [175, 36] on link "Pause" at bounding box center [190, 31] width 53 height 19
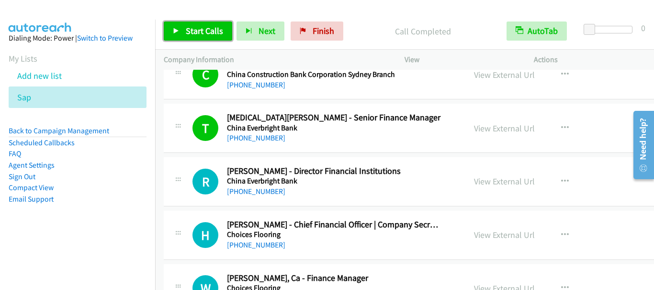
click at [193, 33] on span "Start Calls" at bounding box center [204, 30] width 37 height 11
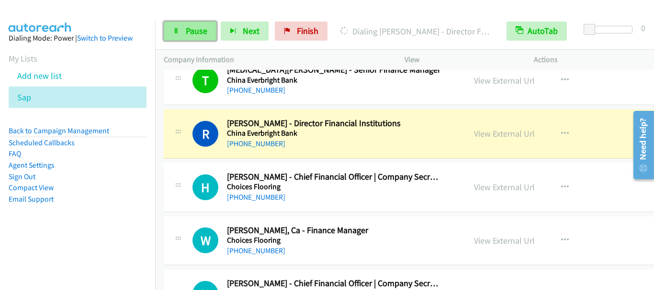
click at [197, 34] on span "Pause" at bounding box center [197, 30] width 22 height 11
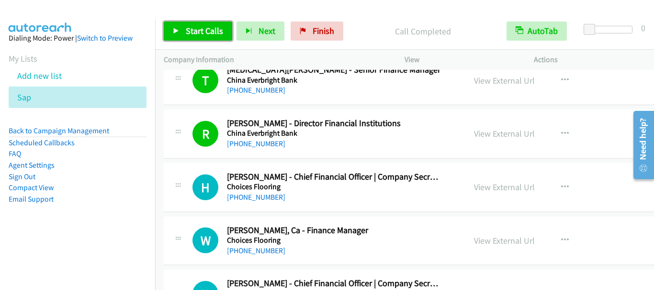
drag, startPoint x: 203, startPoint y: 30, endPoint x: 265, endPoint y: 72, distance: 74.7
click at [203, 30] on span "Start Calls" at bounding box center [204, 30] width 37 height 11
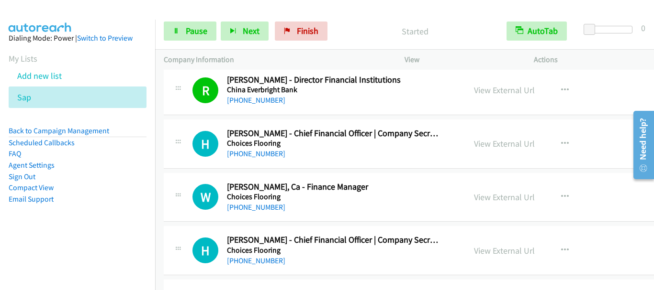
scroll to position [9665, 0]
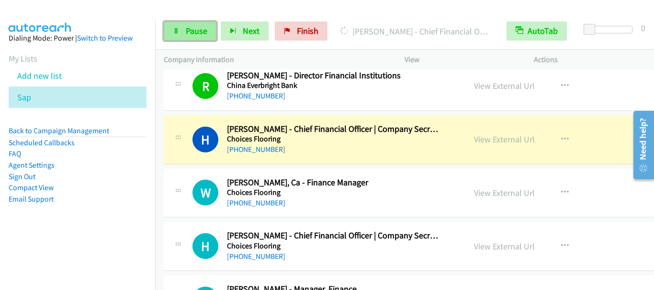
click at [201, 28] on span "Pause" at bounding box center [197, 30] width 22 height 11
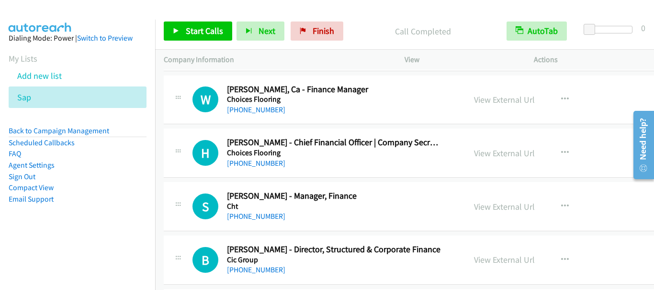
scroll to position [9761, 0]
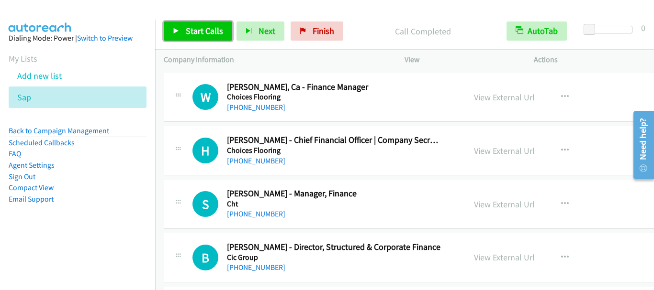
click at [199, 26] on span "Start Calls" at bounding box center [204, 30] width 37 height 11
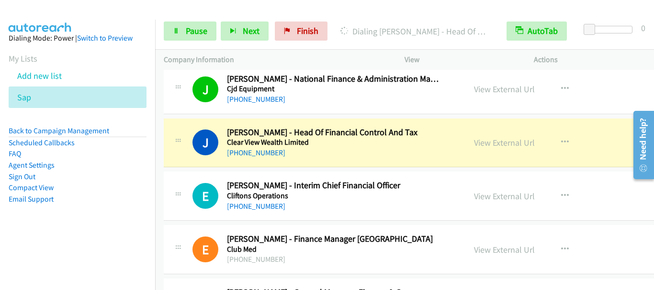
scroll to position [10335, 0]
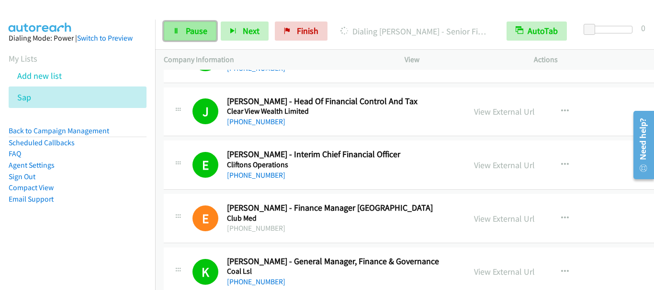
click at [189, 30] on span "Pause" at bounding box center [197, 30] width 22 height 11
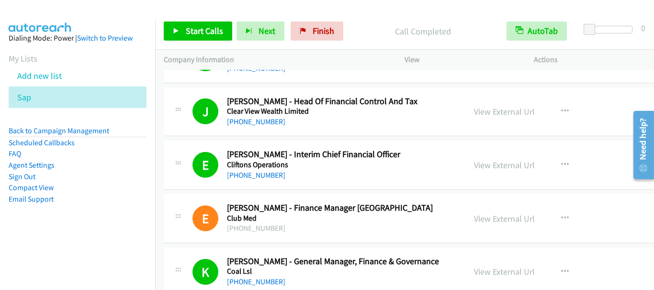
drag, startPoint x: 317, startPoint y: 4, endPoint x: 353, endPoint y: 65, distance: 70.6
click at [353, 65] on p "Company Information" at bounding box center [275, 59] width 223 height 11
click at [212, 36] on link "Start Calls" at bounding box center [198, 31] width 68 height 19
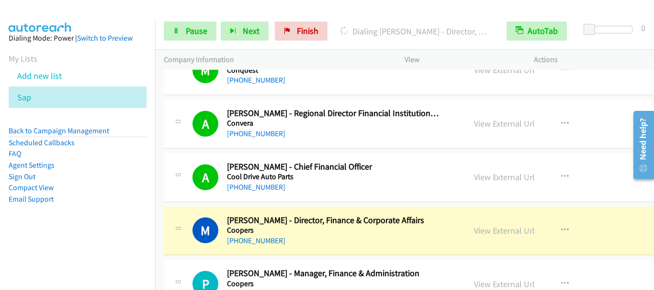
scroll to position [11101, 0]
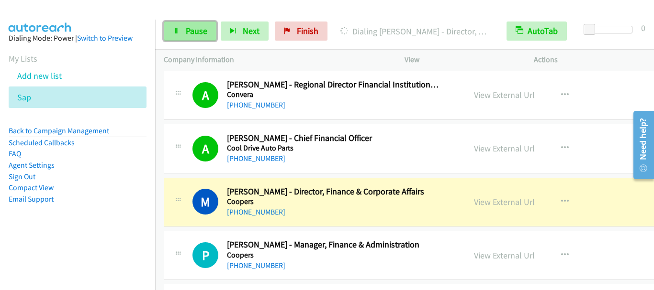
click at [196, 34] on span "Pause" at bounding box center [197, 30] width 22 height 11
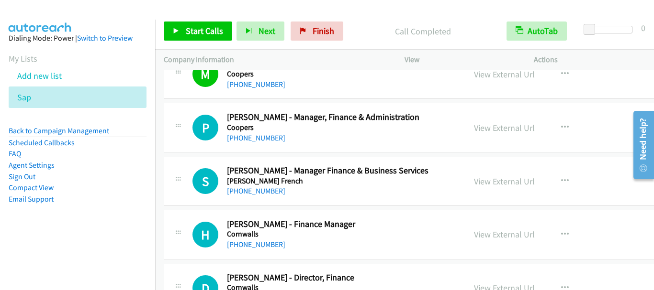
scroll to position [11244, 0]
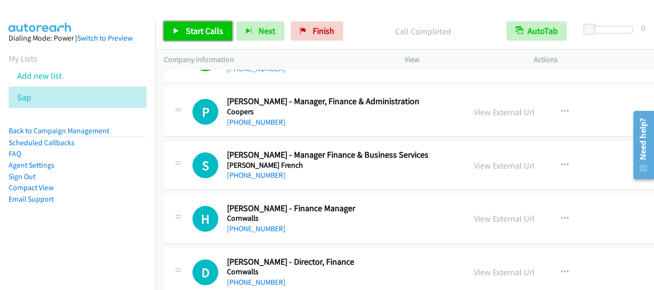
click at [184, 34] on link "Start Calls" at bounding box center [198, 31] width 68 height 19
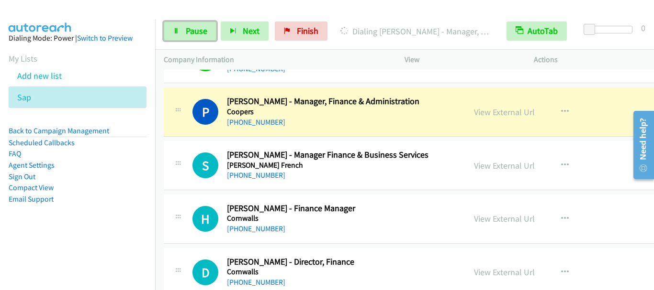
drag, startPoint x: 197, startPoint y: 33, endPoint x: 253, endPoint y: 3, distance: 64.2
click at [197, 32] on span "Pause" at bounding box center [197, 30] width 22 height 11
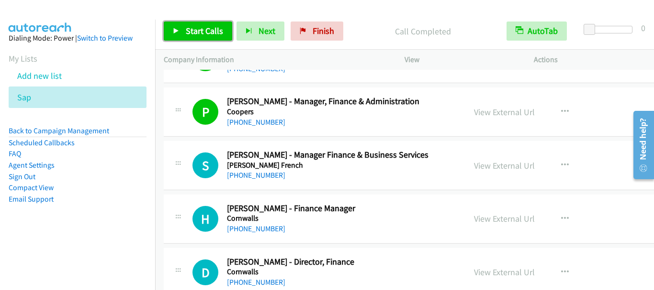
click at [205, 33] on span "Start Calls" at bounding box center [204, 30] width 37 height 11
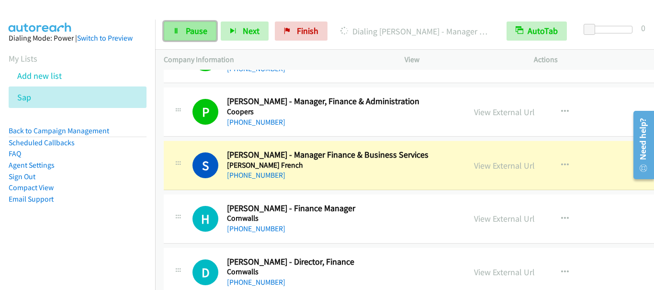
click at [199, 32] on span "Pause" at bounding box center [197, 30] width 22 height 11
